Goal: Entertainment & Leisure: Consume media (video, audio)

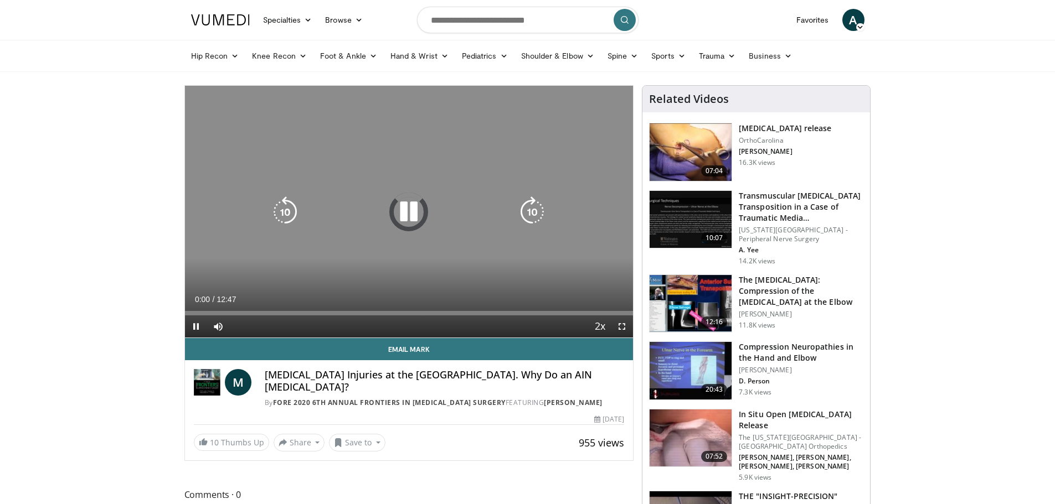
click at [406, 208] on icon "Video Player" at bounding box center [408, 212] width 31 height 31
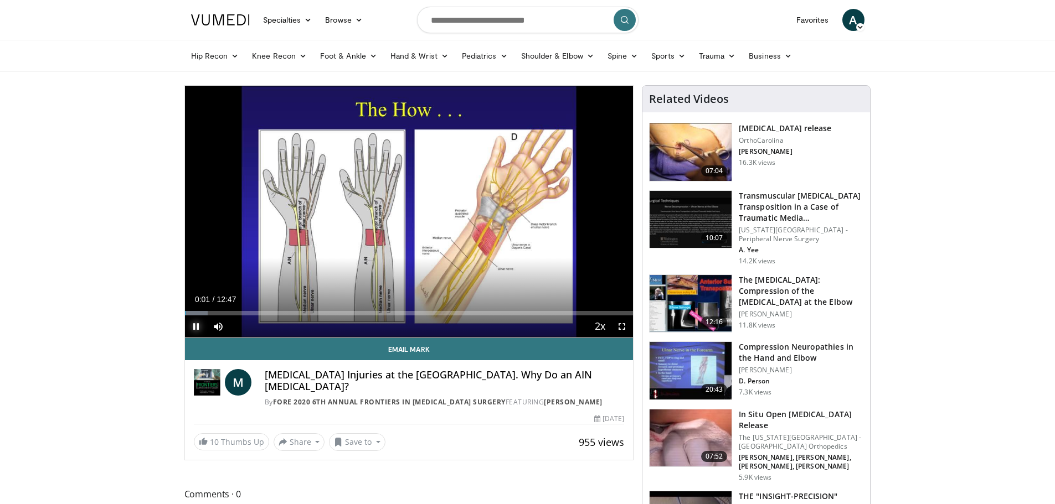
click at [195, 328] on span "Video Player" at bounding box center [196, 327] width 22 height 22
click at [200, 331] on span "Video Player" at bounding box center [196, 327] width 22 height 22
